Goal: Task Accomplishment & Management: Manage account settings

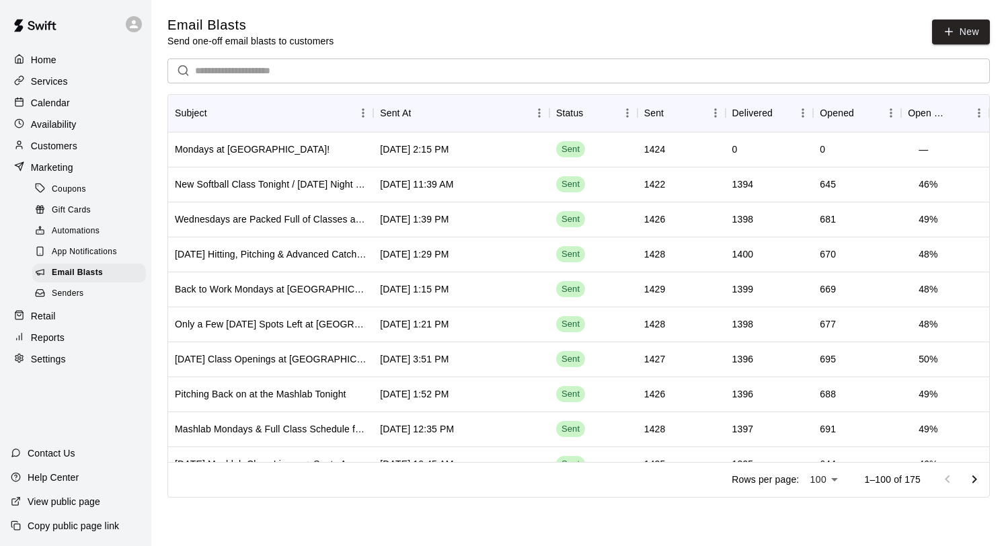
click at [54, 99] on p "Calendar" at bounding box center [50, 102] width 39 height 13
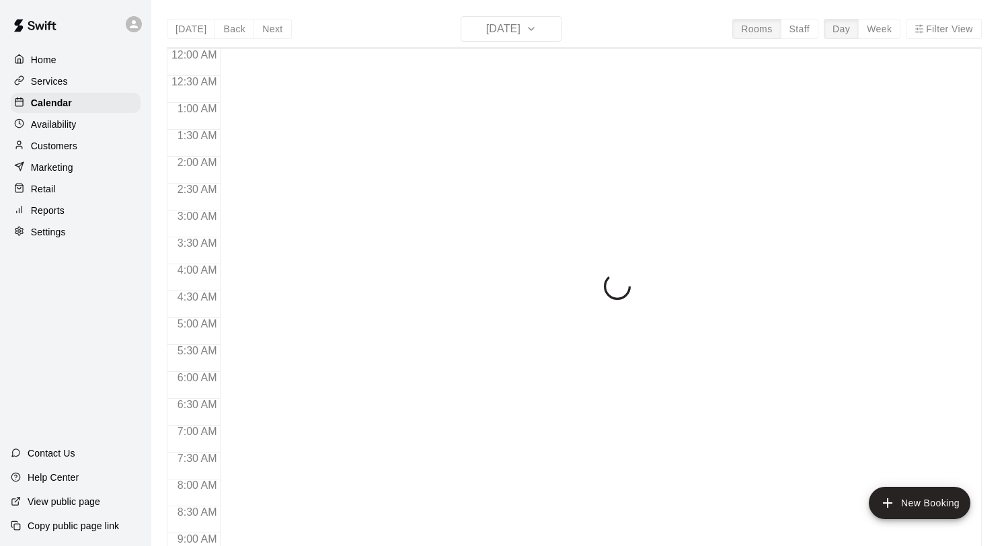
scroll to position [779, 0]
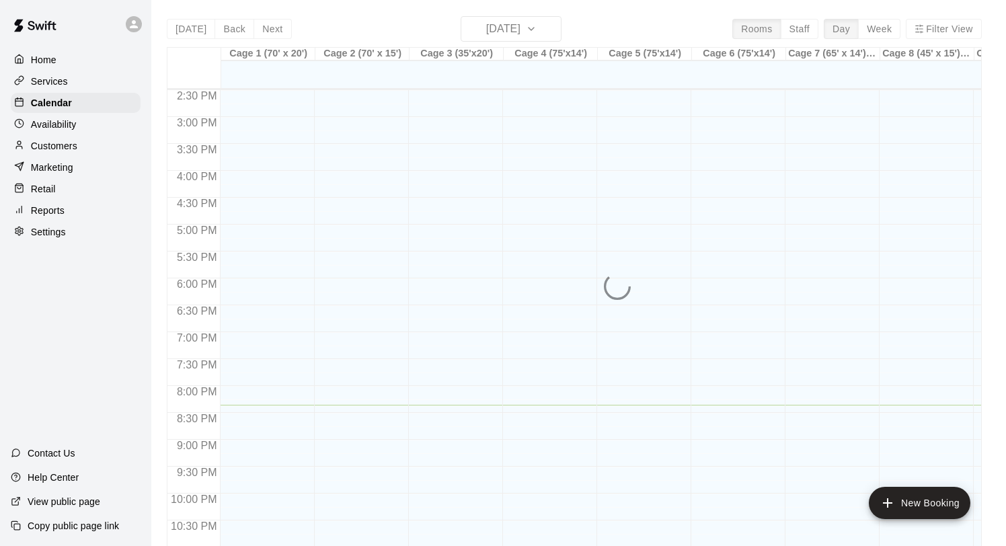
click at [520, 23] on div "[DATE] Back [DATE][DATE] Rooms Staff Day Week Filter View Cage 1 (70' x 20') 13…" at bounding box center [574, 289] width 815 height 546
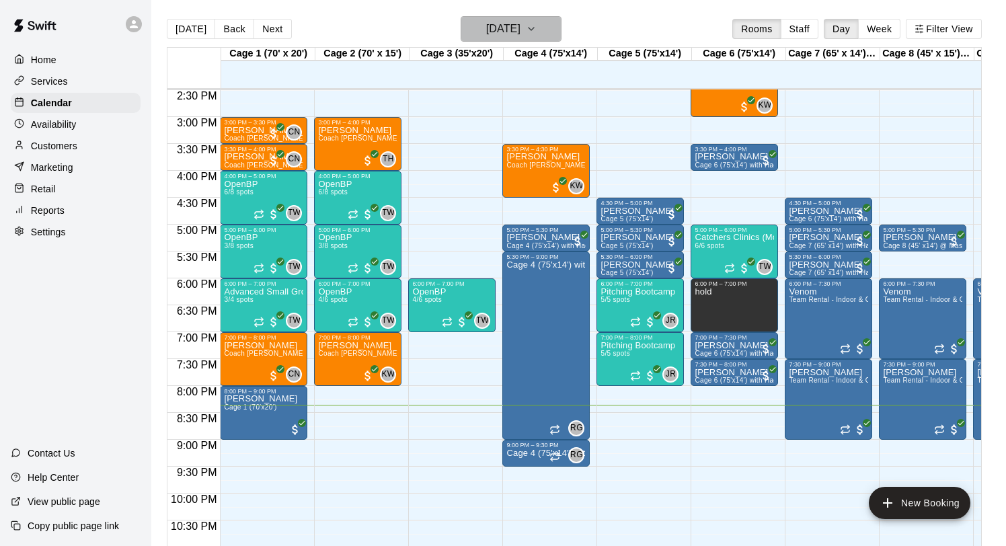
click at [509, 34] on h6 "[DATE]" at bounding box center [503, 28] width 34 height 19
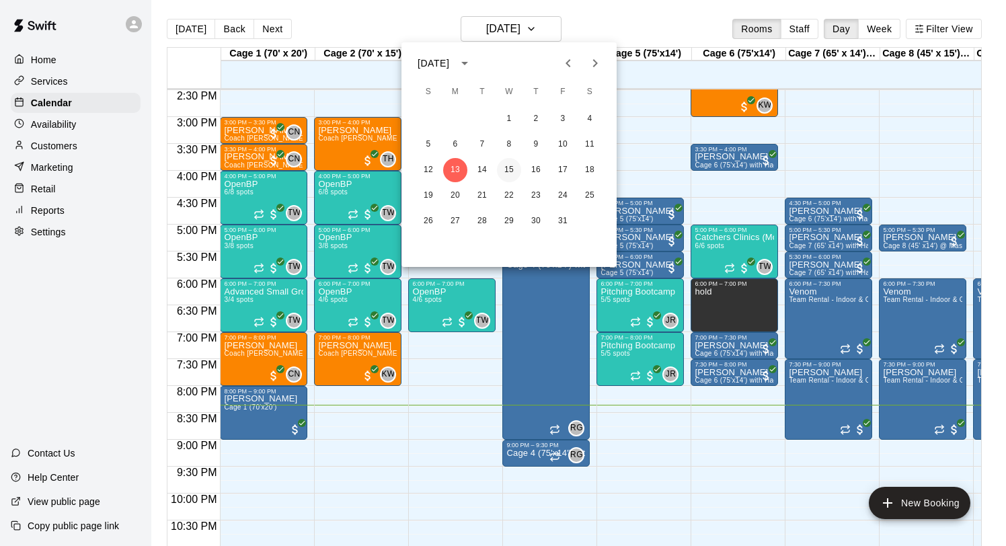
click at [507, 163] on button "15" at bounding box center [509, 170] width 24 height 24
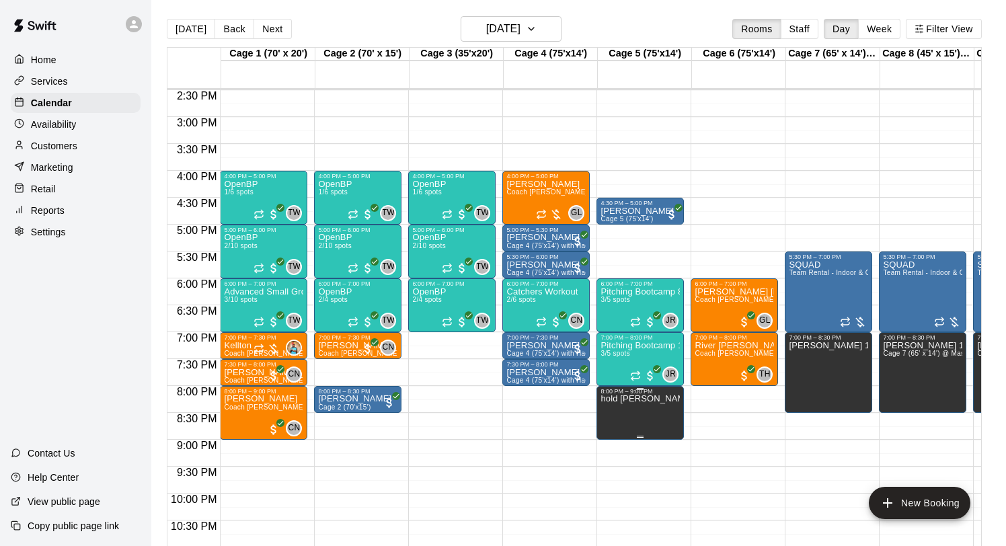
click at [614, 436] on icon "delete" at bounding box center [614, 442] width 9 height 12
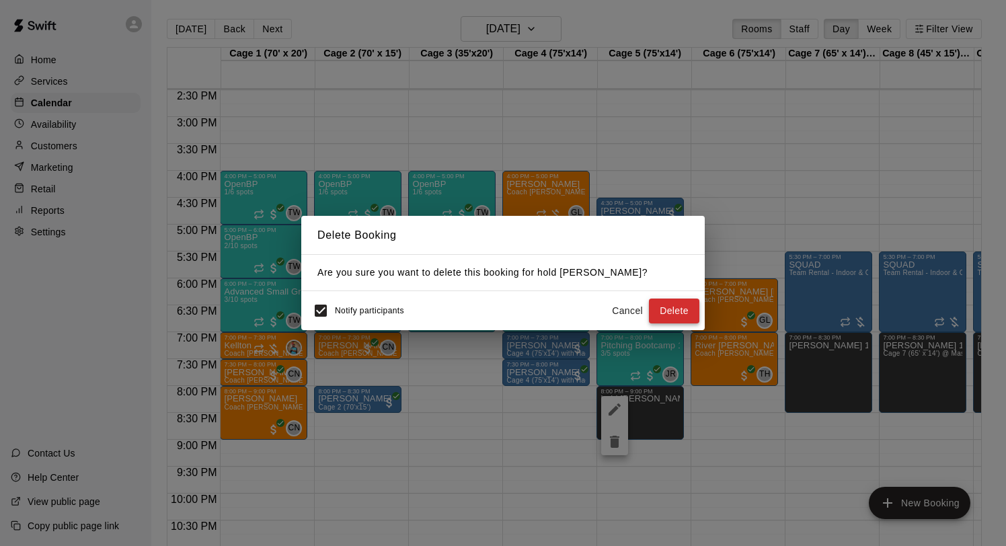
click at [666, 311] on button "Delete" at bounding box center [674, 310] width 50 height 25
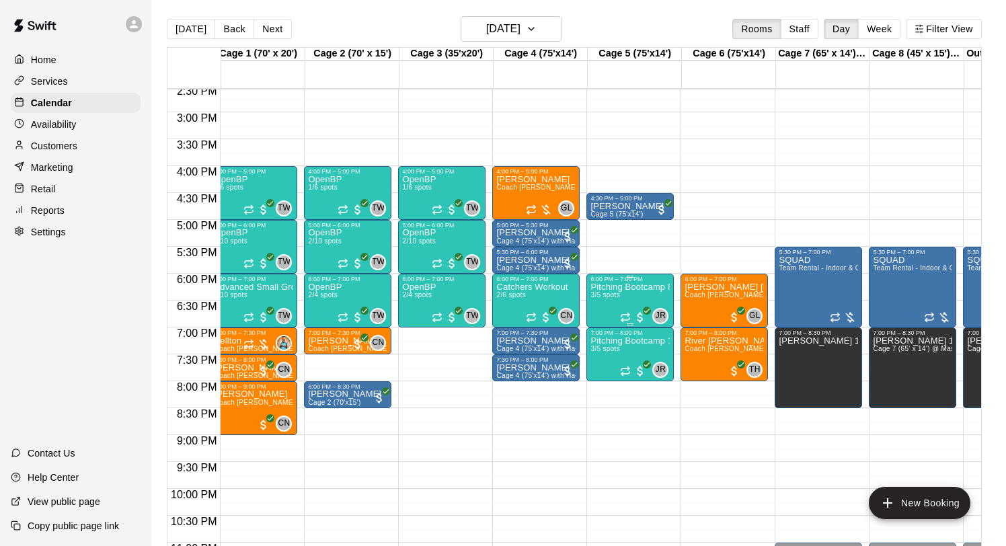
scroll to position [0, 0]
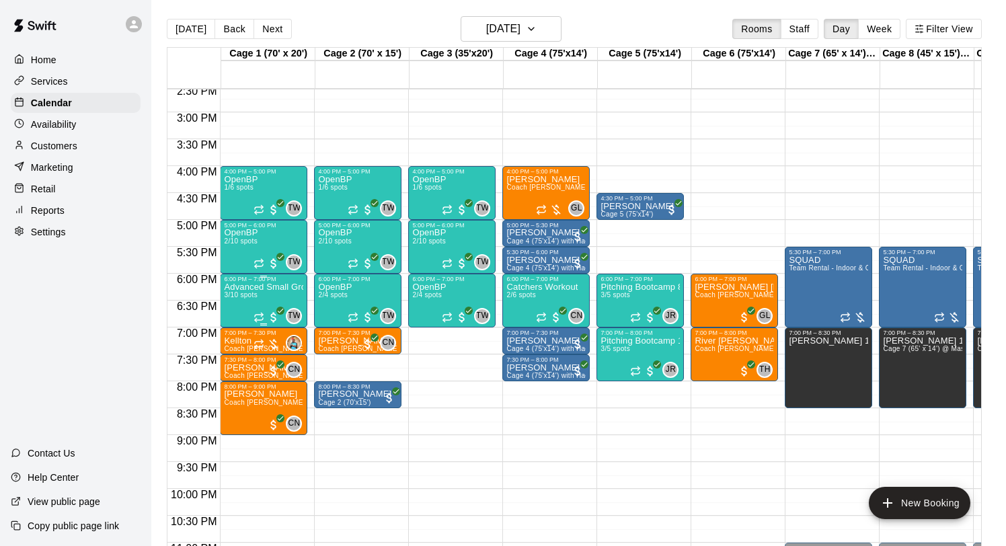
click at [264, 297] on div "Advanced Small Group / Batting Practice 11 & UP 3/10 spots" at bounding box center [263, 555] width 79 height 546
click at [239, 296] on icon "edit" at bounding box center [238, 297] width 12 height 12
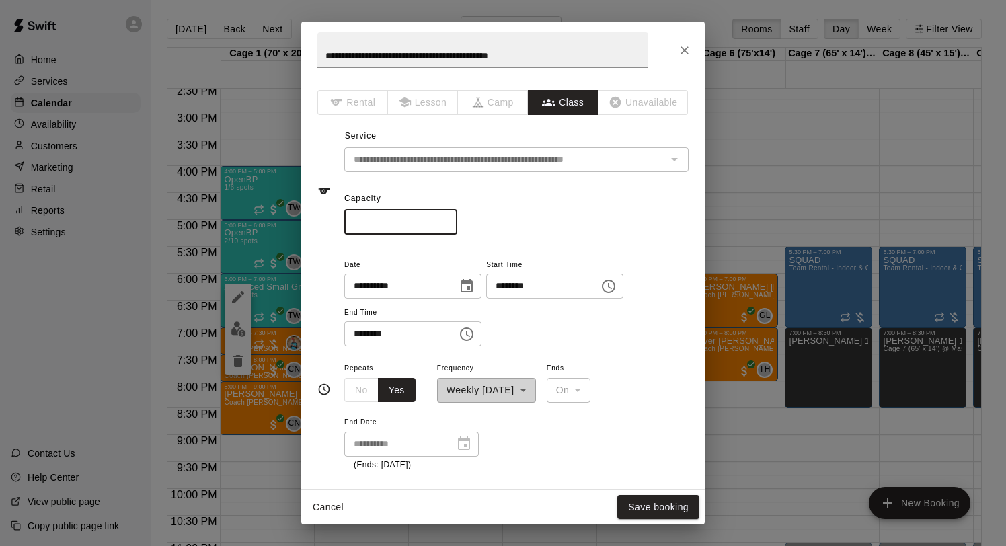
click at [447, 225] on input "*" at bounding box center [400, 222] width 113 height 25
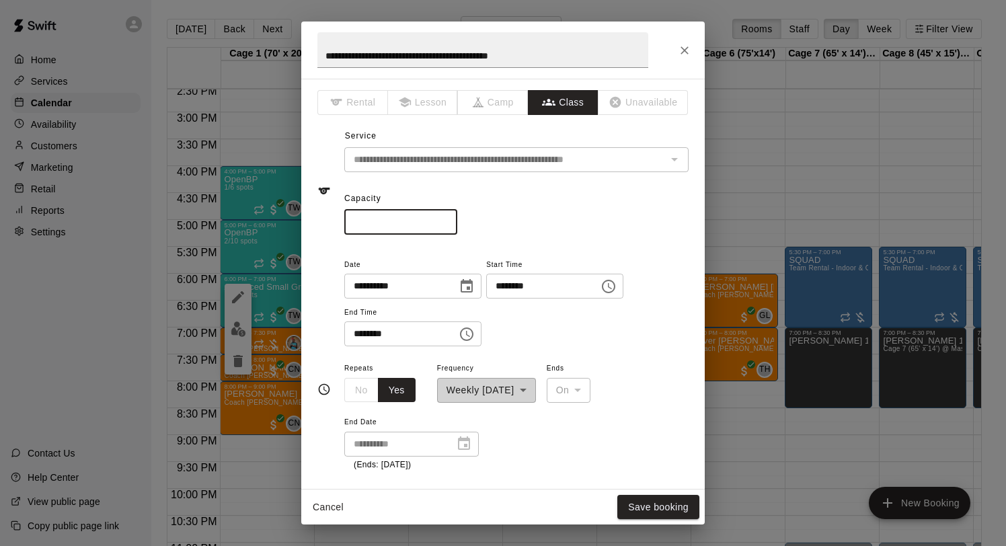
type input "*"
click at [447, 225] on input "*" at bounding box center [400, 222] width 113 height 25
click at [655, 512] on button "Save booking" at bounding box center [658, 507] width 82 height 25
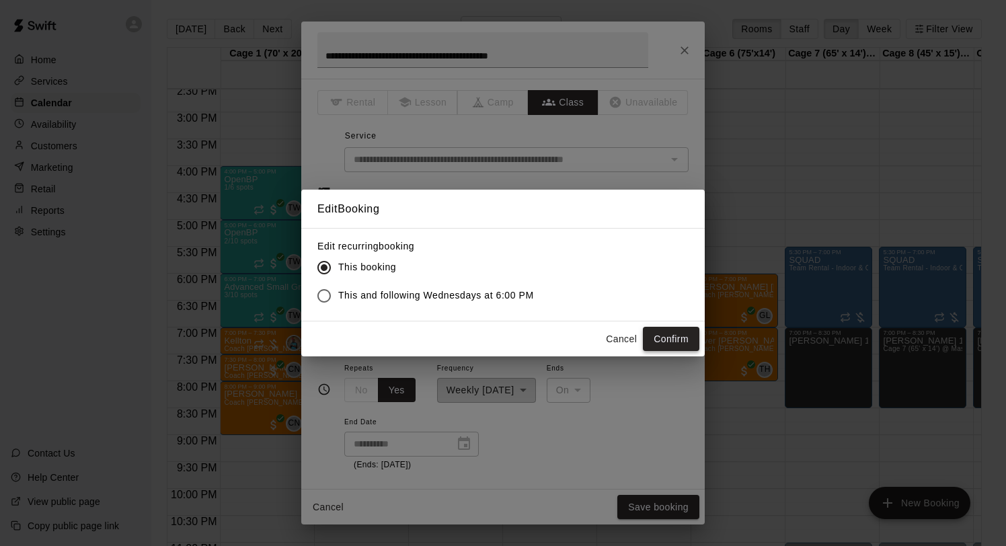
click at [676, 333] on button "Confirm" at bounding box center [671, 339] width 56 height 25
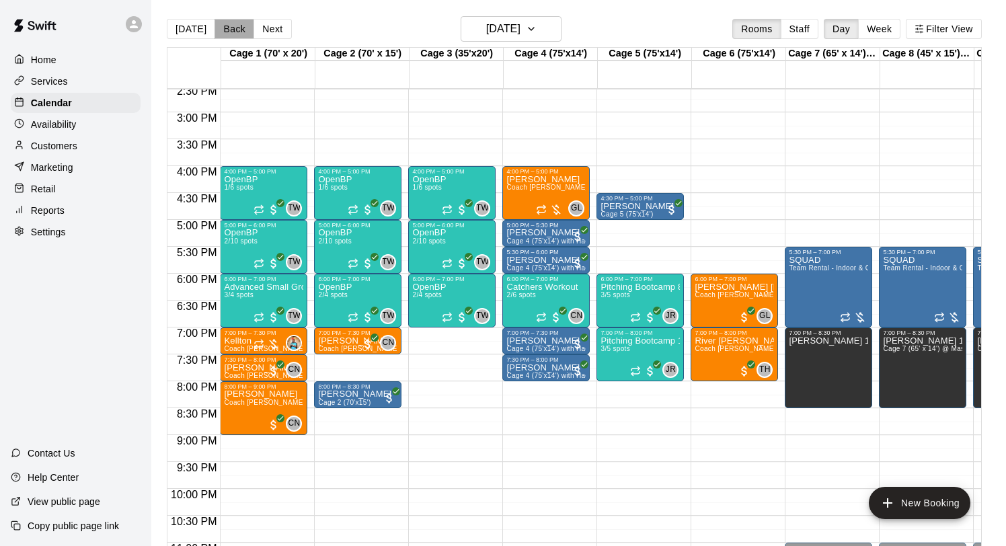
click at [230, 31] on button "Back" at bounding box center [234, 29] width 40 height 20
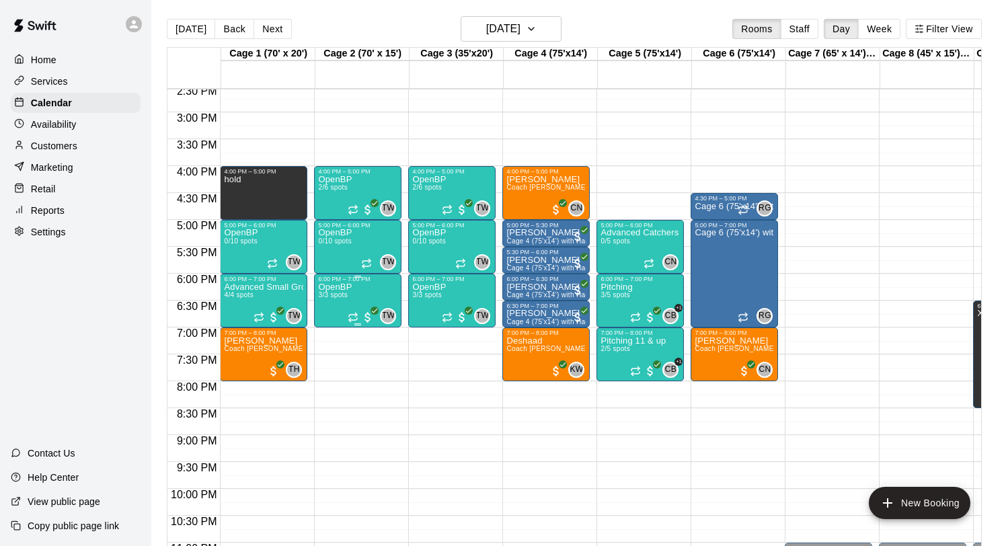
click at [344, 290] on div "OpenBP 3/3 spots" at bounding box center [335, 555] width 34 height 546
click at [328, 306] on button "edit" at bounding box center [332, 297] width 27 height 27
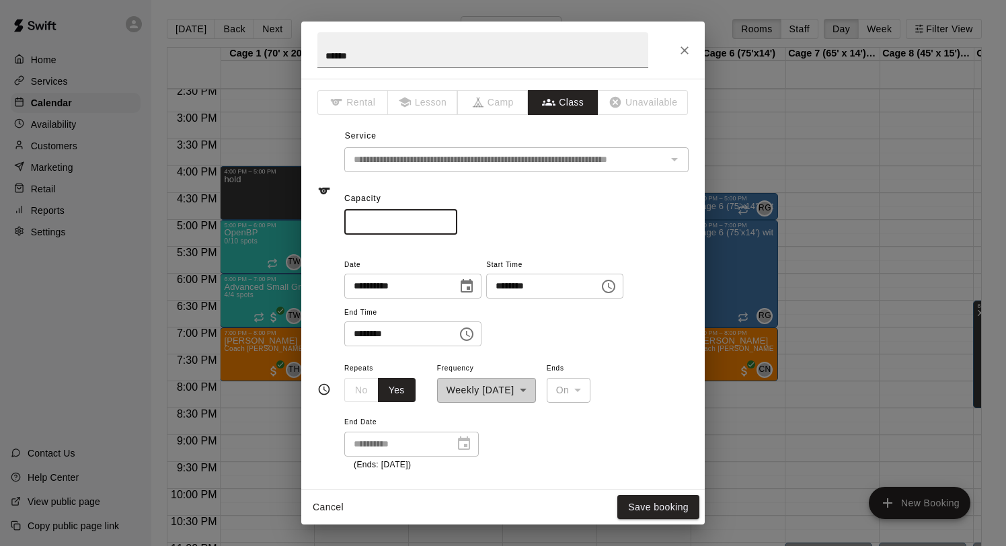
click at [449, 219] on input "*" at bounding box center [400, 222] width 113 height 25
type input "*"
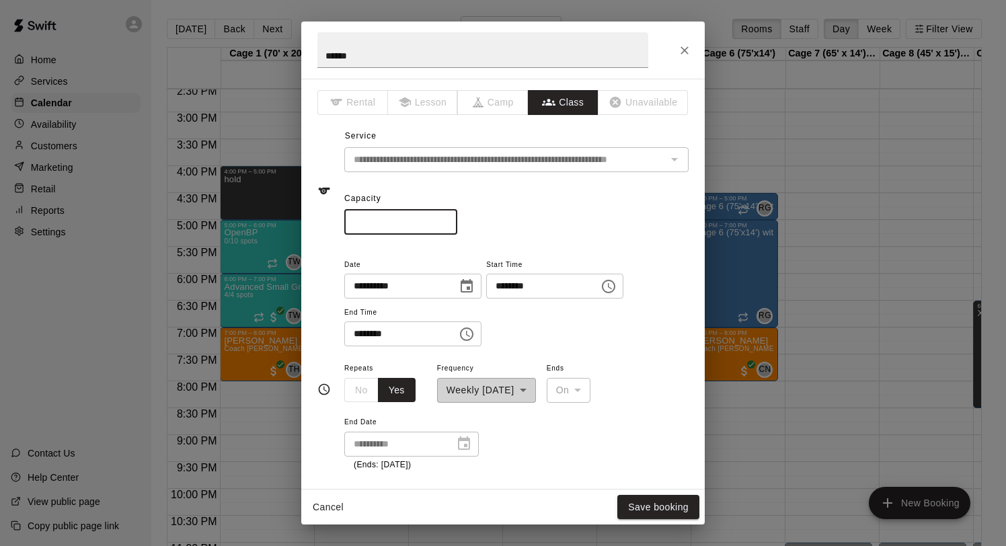
click at [449, 219] on input "*" at bounding box center [400, 222] width 113 height 25
click at [649, 508] on button "Save booking" at bounding box center [658, 507] width 82 height 25
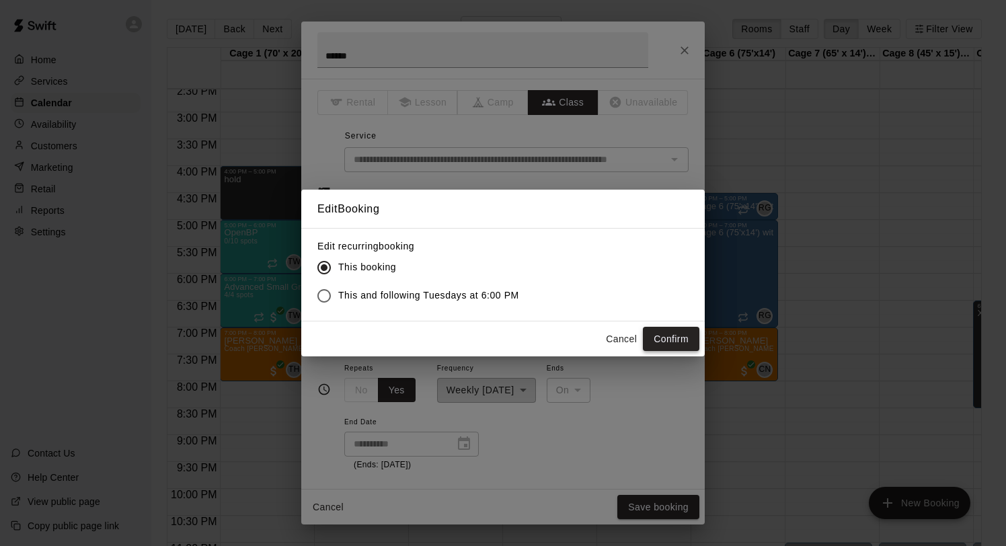
click at [663, 335] on button "Confirm" at bounding box center [671, 339] width 56 height 25
